Goal: Find contact information: Find contact information

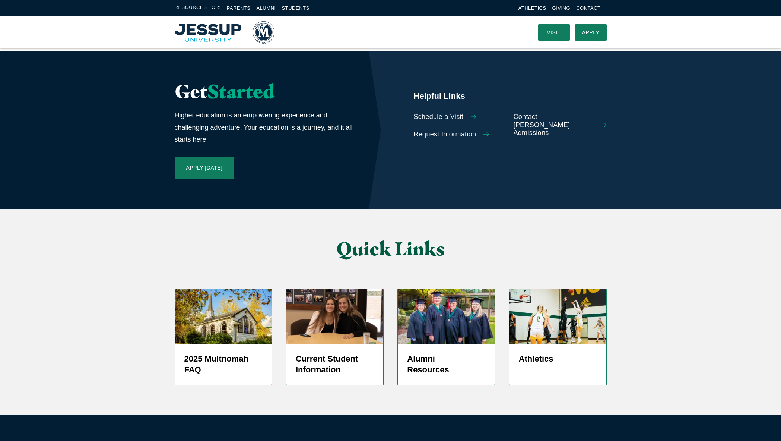
scroll to position [1649, 0]
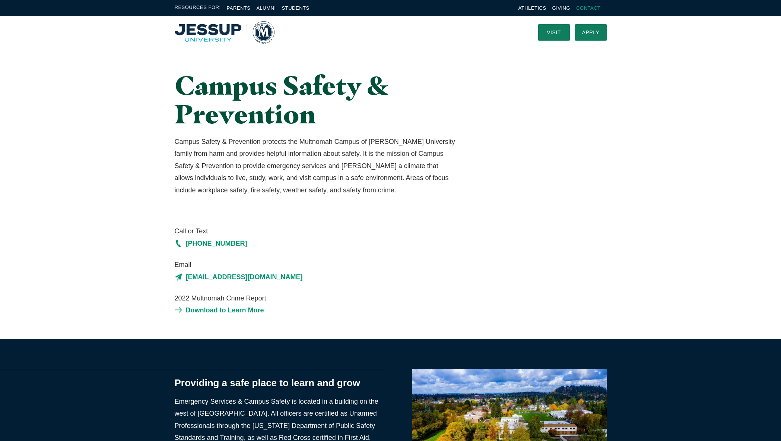
click at [585, 9] on link "Contact" at bounding box center [588, 8] width 24 height 6
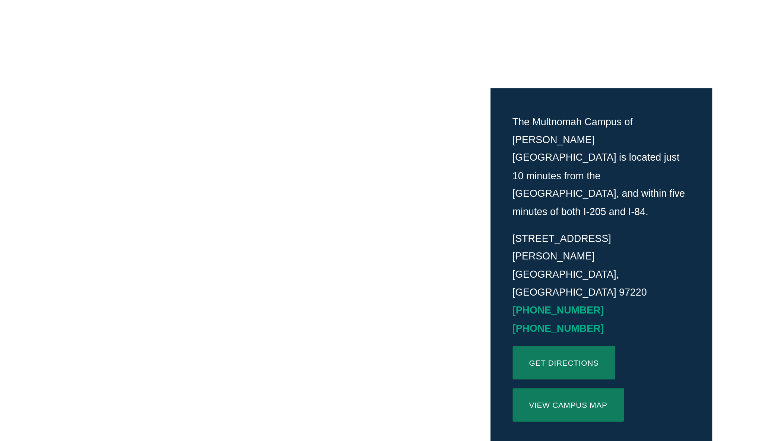
scroll to position [163, 0]
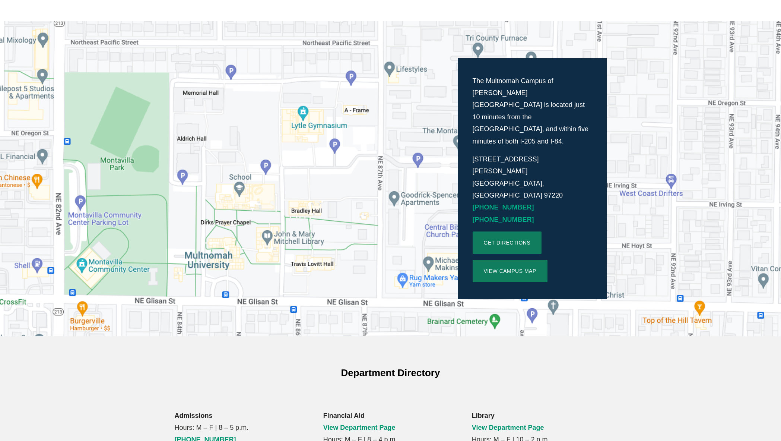
click at [499, 203] on link "[PHONE_NUMBER]" at bounding box center [503, 206] width 61 height 7
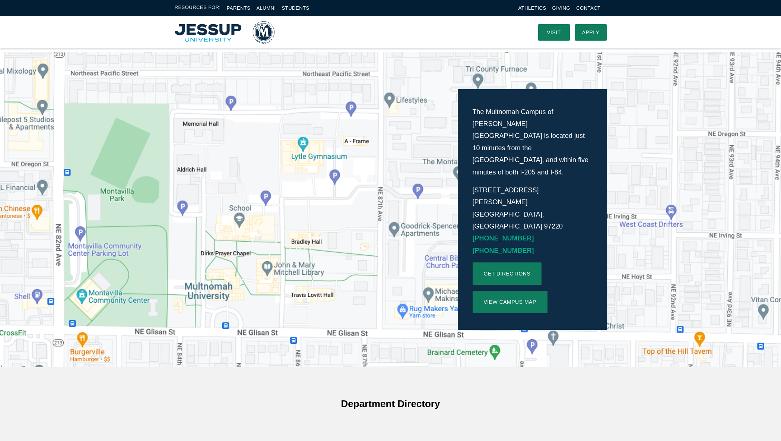
scroll to position [108, 0]
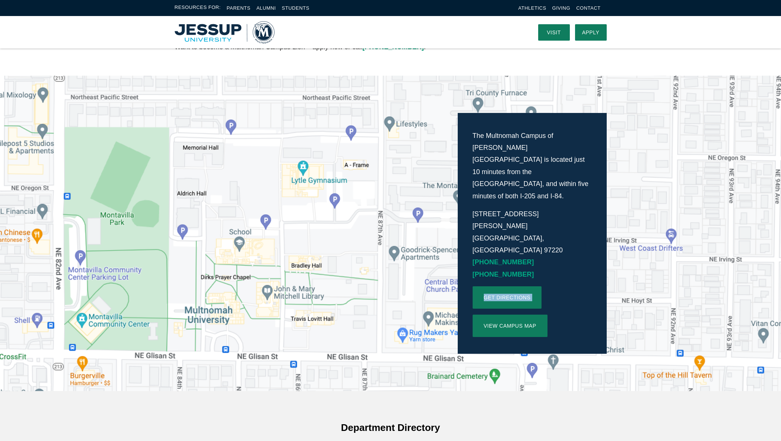
drag, startPoint x: 327, startPoint y: 236, endPoint x: 302, endPoint y: 270, distance: 42.4
click at [302, 270] on div "The Multnomah Campus of [PERSON_NAME][GEOGRAPHIC_DATA] is located just 10 minut…" at bounding box center [390, 234] width 477 height 316
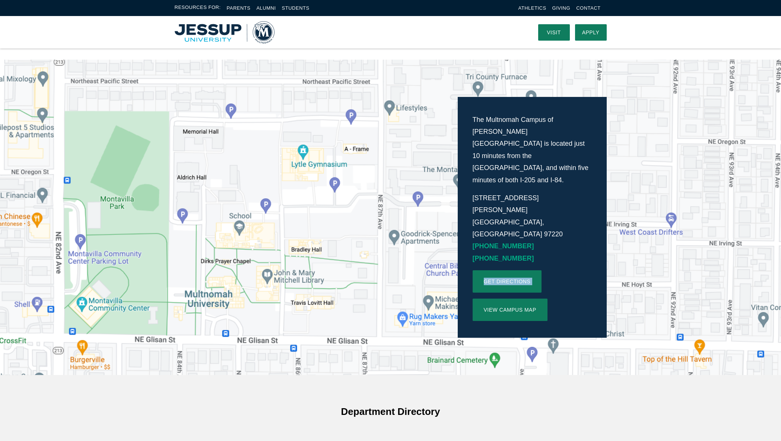
scroll to position [123, 0]
